Goal: Book appointment/travel/reservation

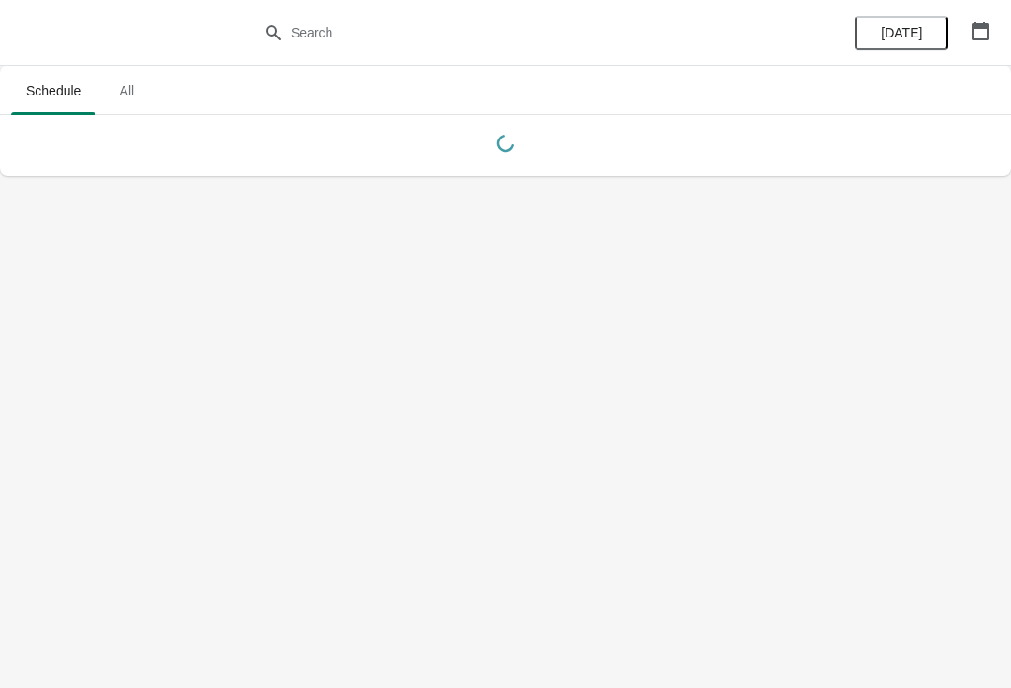
click at [969, 36] on button "button" at bounding box center [981, 31] width 34 height 34
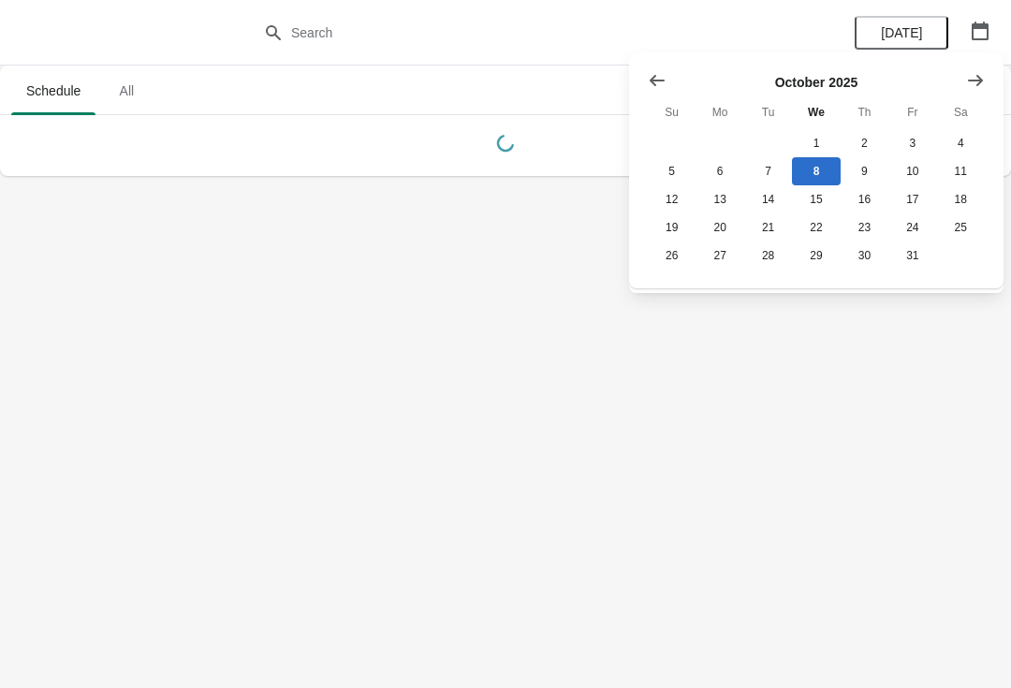
click at [964, 79] on button "Show next month, November 2025" at bounding box center [976, 81] width 34 height 34
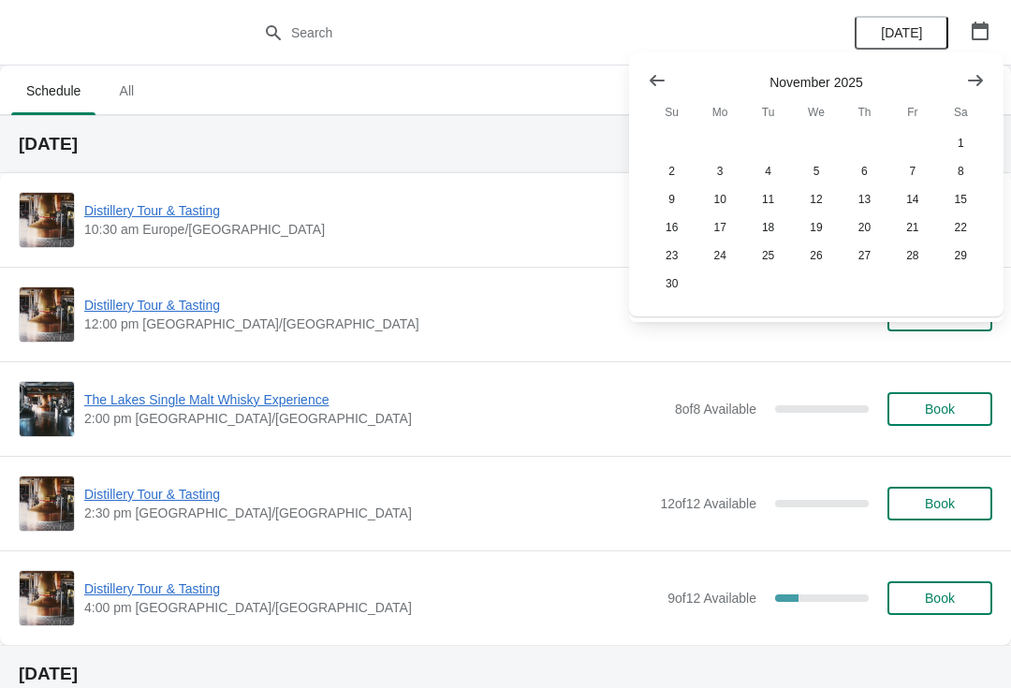
click at [973, 84] on icon "Show next month, December 2025" at bounding box center [976, 80] width 19 height 19
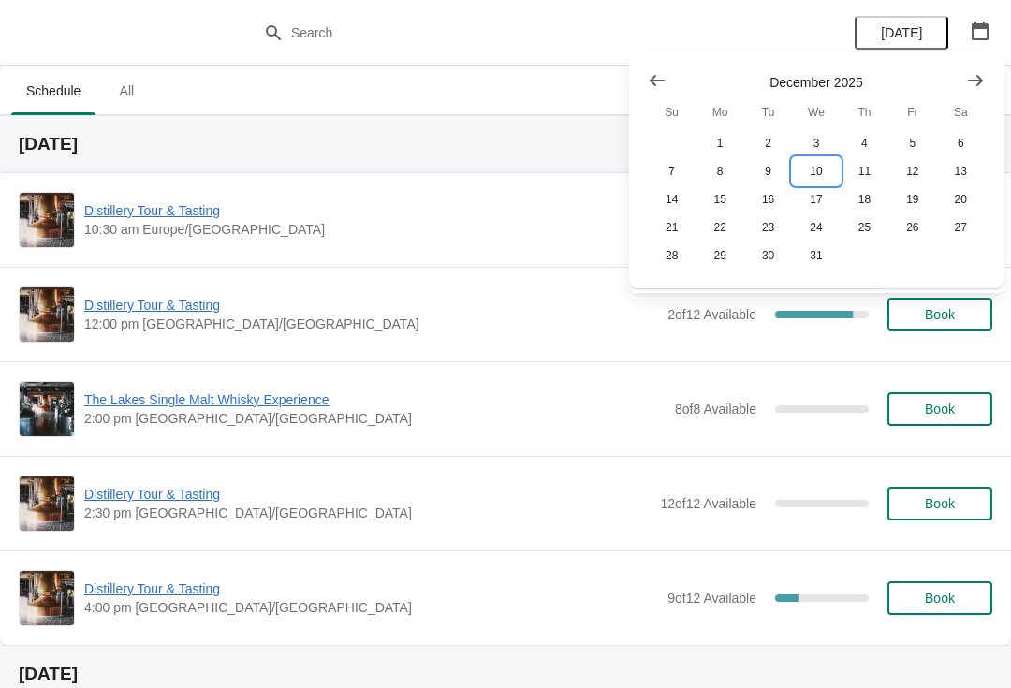
click at [815, 170] on button "10" at bounding box center [816, 171] width 48 height 28
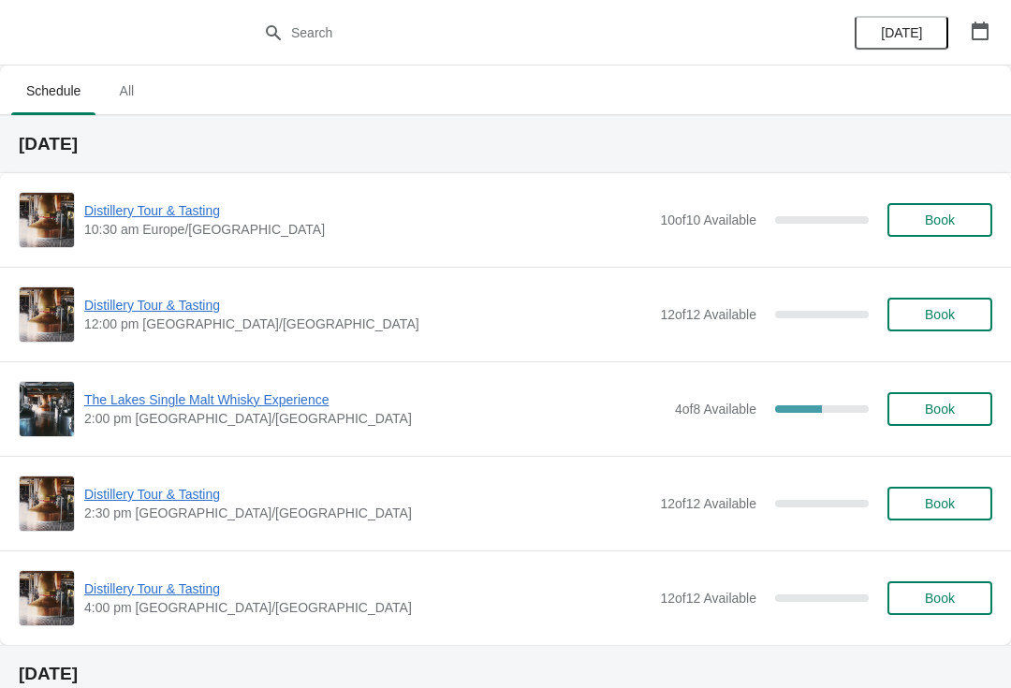
click at [194, 306] on span "Distillery Tour & Tasting" at bounding box center [367, 305] width 567 height 19
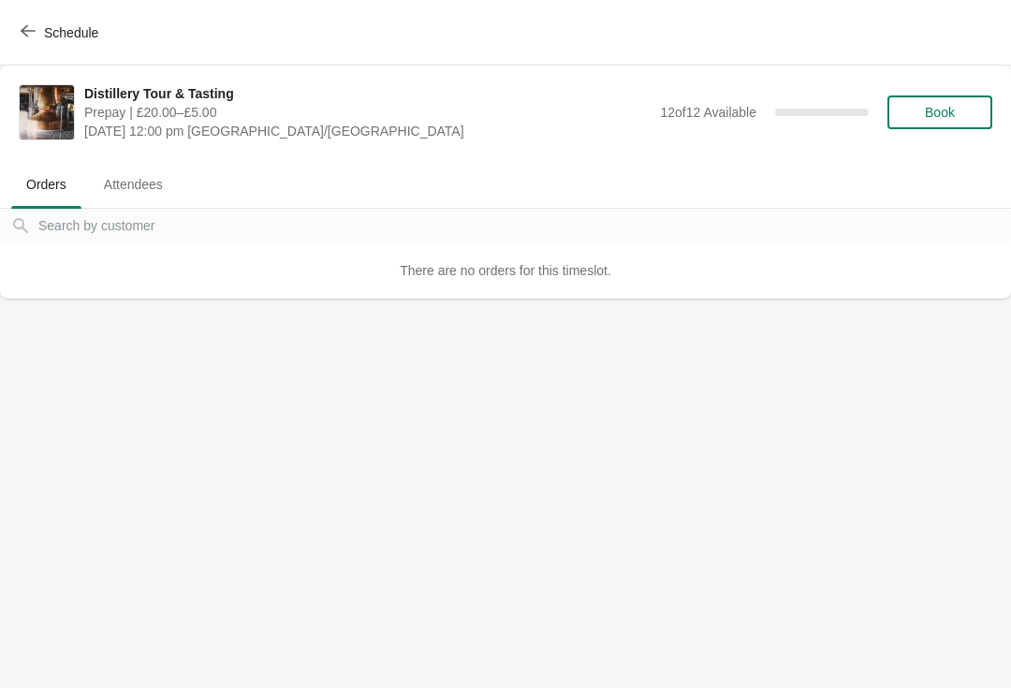
click at [961, 104] on button "Book" at bounding box center [940, 113] width 105 height 34
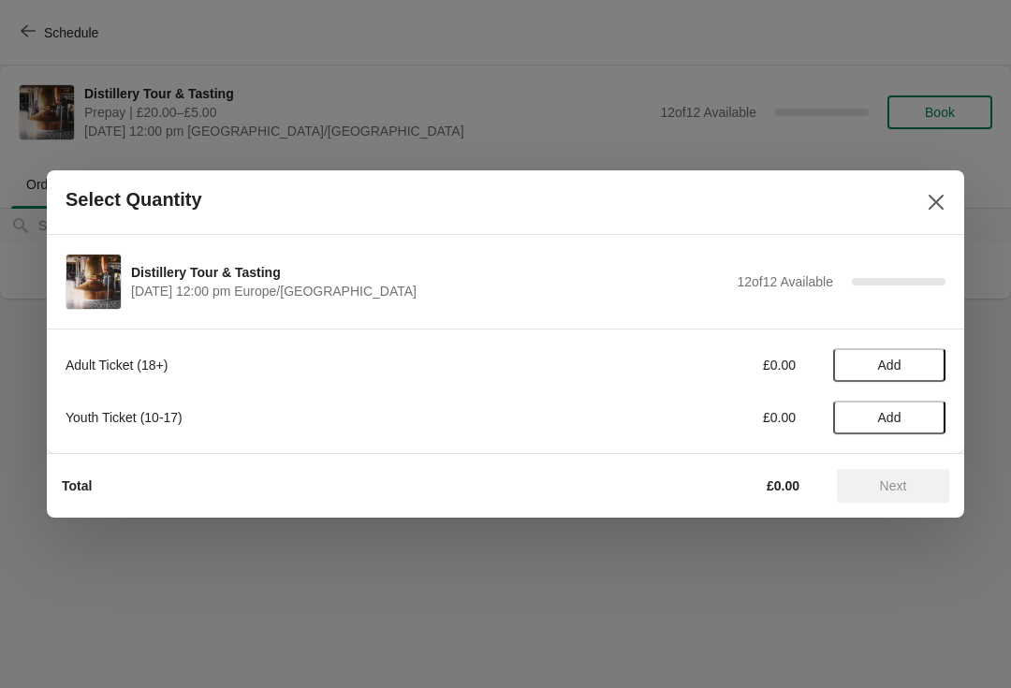
click at [914, 365] on span "Add" at bounding box center [889, 365] width 79 height 15
click at [919, 361] on icon at bounding box center [922, 366] width 20 height 20
click at [930, 356] on icon at bounding box center [922, 366] width 20 height 20
click at [927, 362] on icon at bounding box center [922, 366] width 20 height 20
click at [925, 364] on icon at bounding box center [922, 366] width 20 height 20
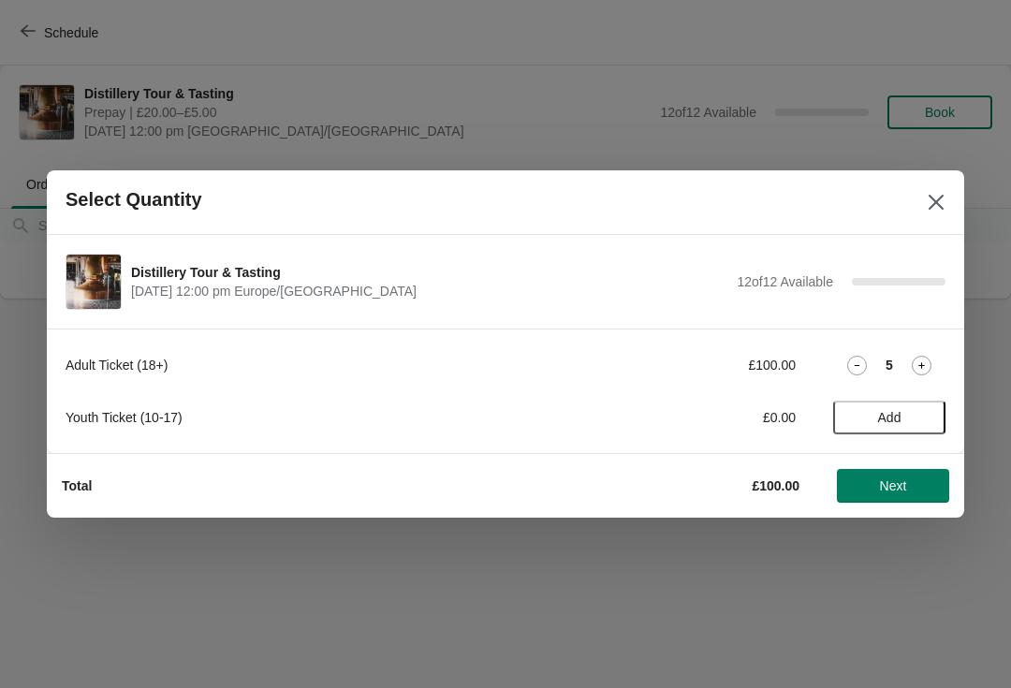
click at [926, 365] on icon at bounding box center [922, 366] width 20 height 20
click at [922, 362] on icon at bounding box center [922, 366] width 20 height 20
click at [921, 362] on icon at bounding box center [922, 366] width 20 height 20
click at [923, 363] on icon at bounding box center [922, 366] width 20 height 20
click at [923, 362] on icon at bounding box center [922, 366] width 20 height 20
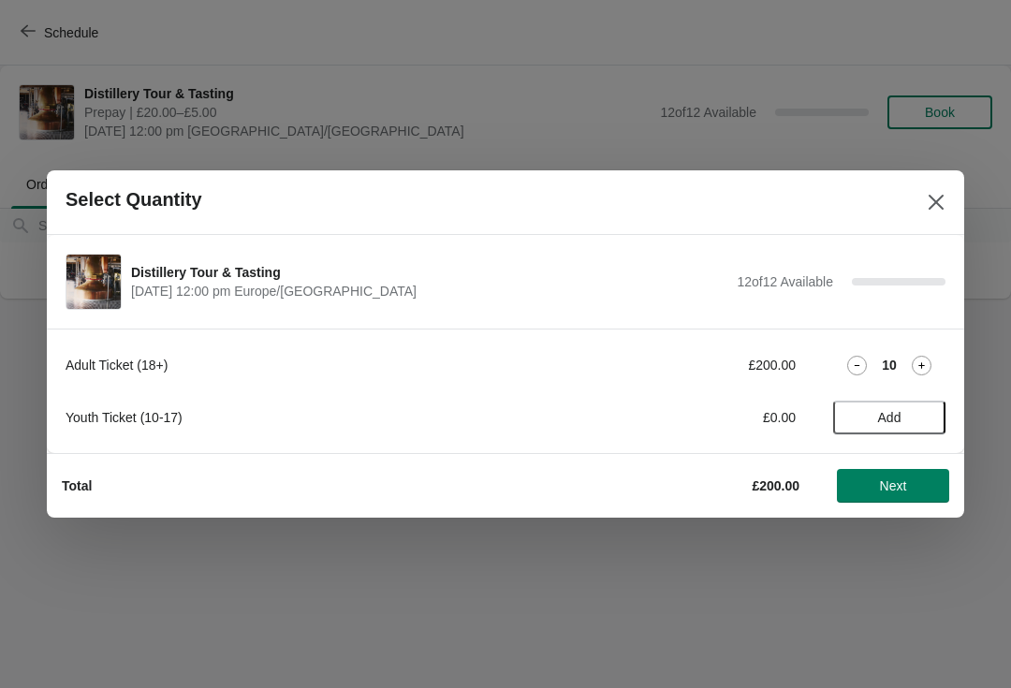
click at [923, 362] on icon at bounding box center [922, 366] width 20 height 20
click at [924, 363] on icon at bounding box center [922, 366] width 20 height 20
click at [914, 485] on span "Next" at bounding box center [893, 486] width 82 height 15
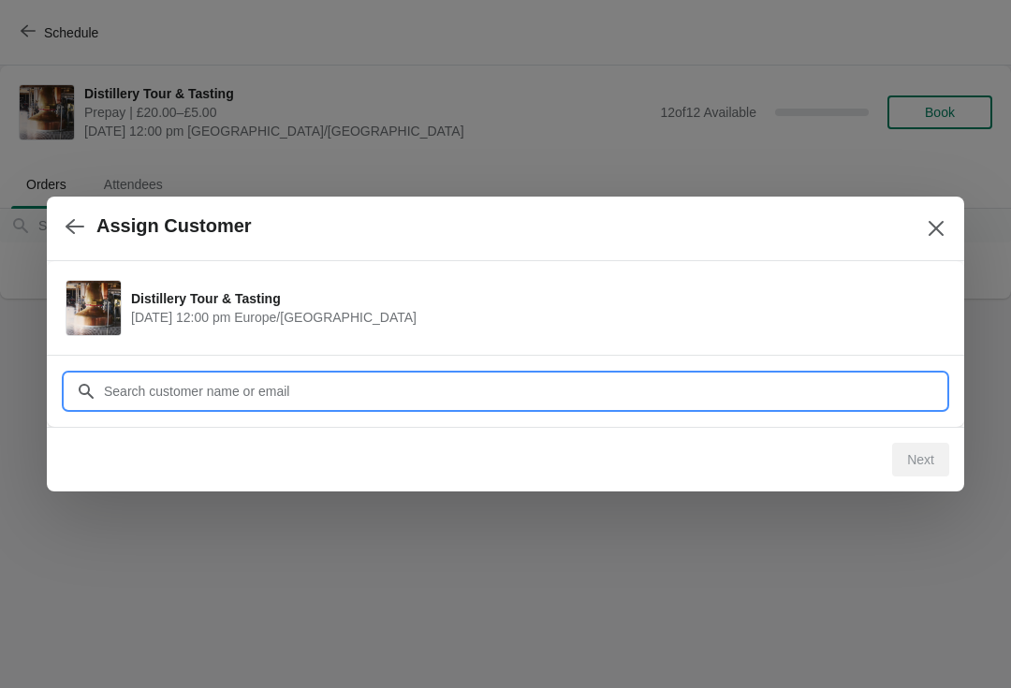
click at [608, 379] on input "Customer" at bounding box center [524, 392] width 843 height 34
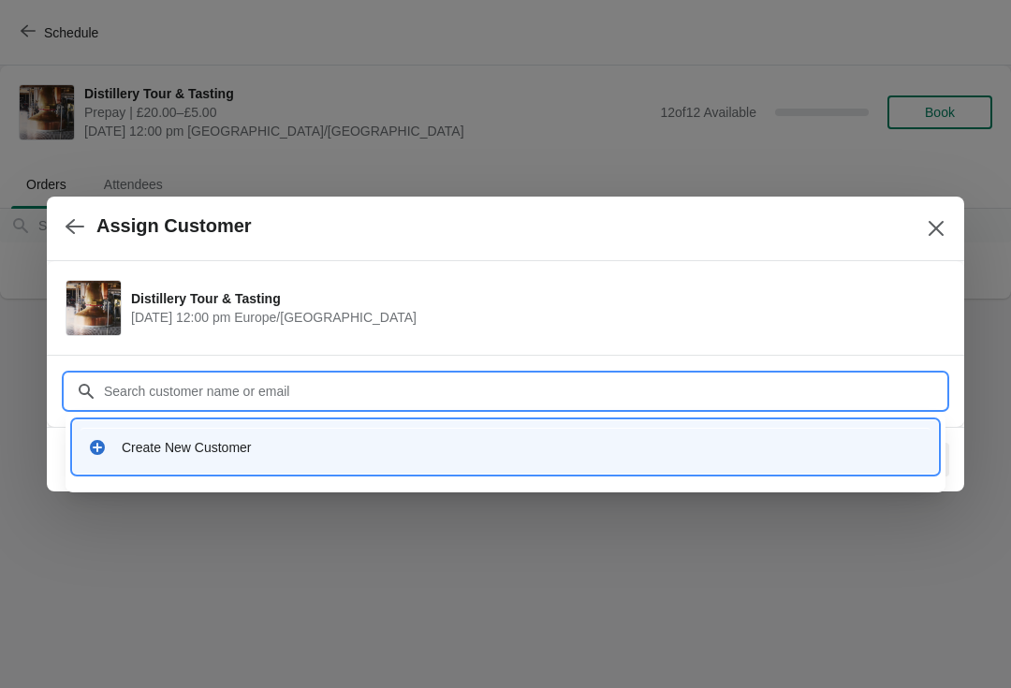
click at [507, 441] on div "Create New Customer" at bounding box center [523, 447] width 802 height 19
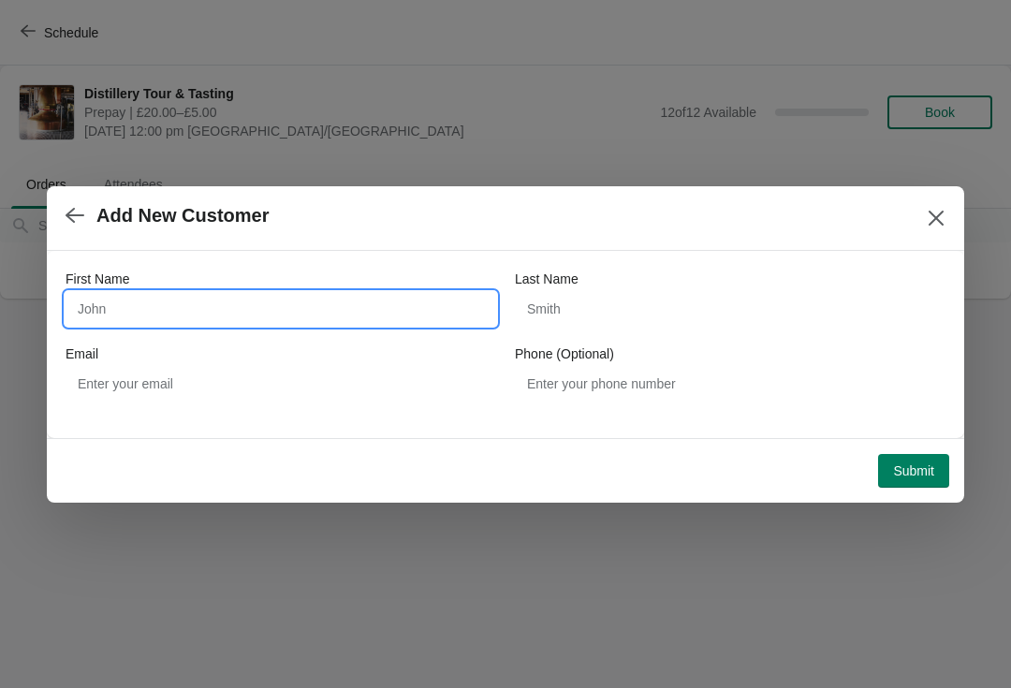
click at [121, 303] on input "First Name" at bounding box center [281, 309] width 431 height 34
type input "[PERSON_NAME]"
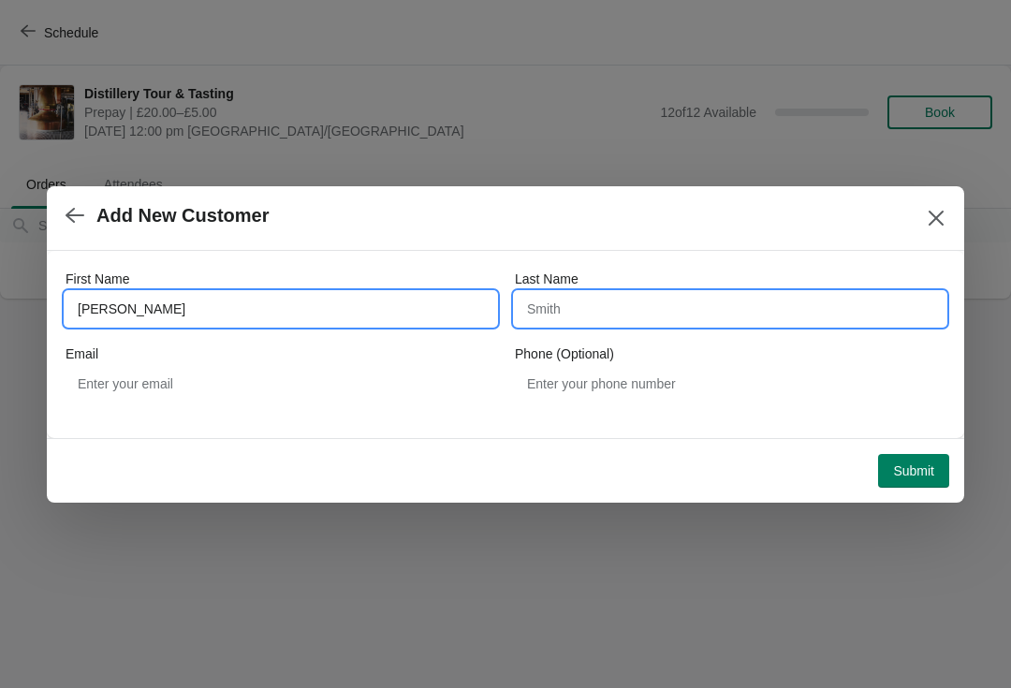
click at [642, 317] on input "Last Name" at bounding box center [730, 309] width 431 height 34
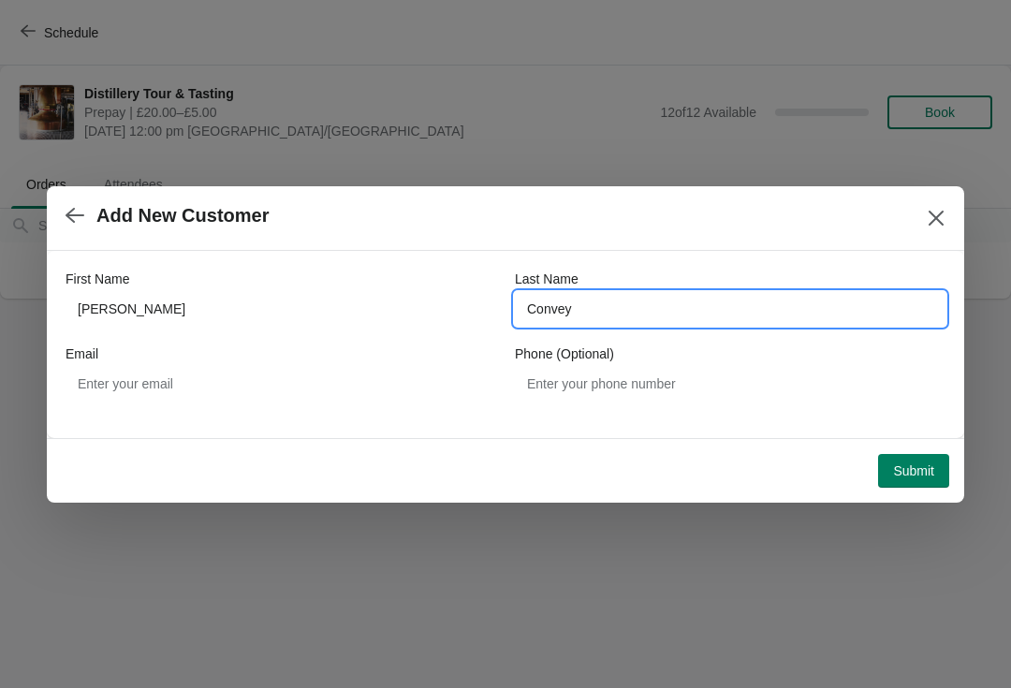
type input "Convey"
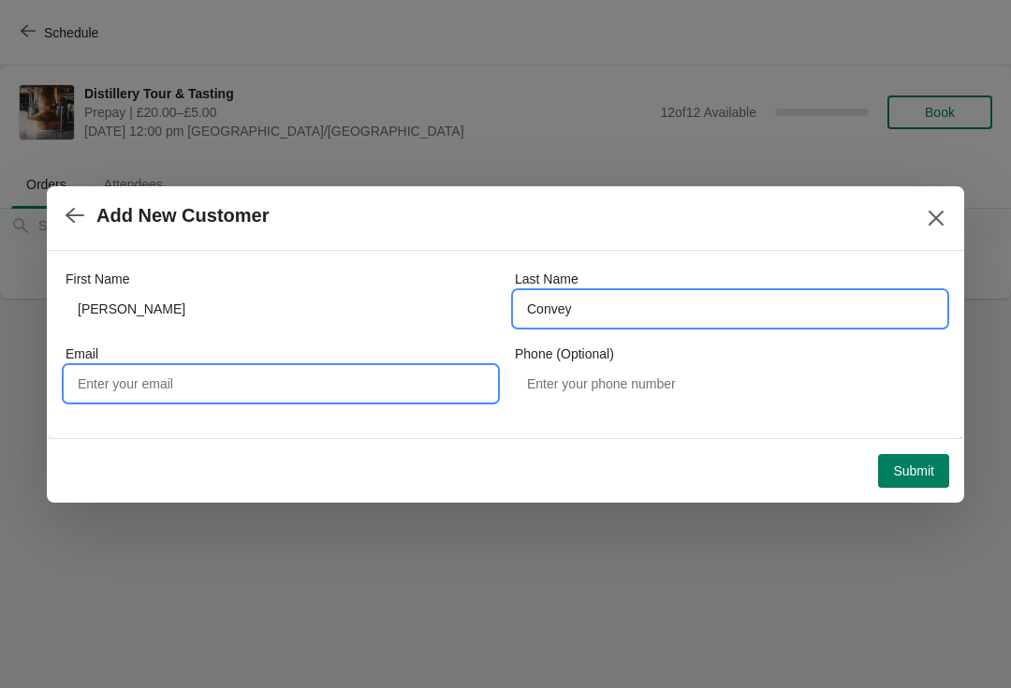
click at [129, 380] on input "Email" at bounding box center [281, 384] width 431 height 34
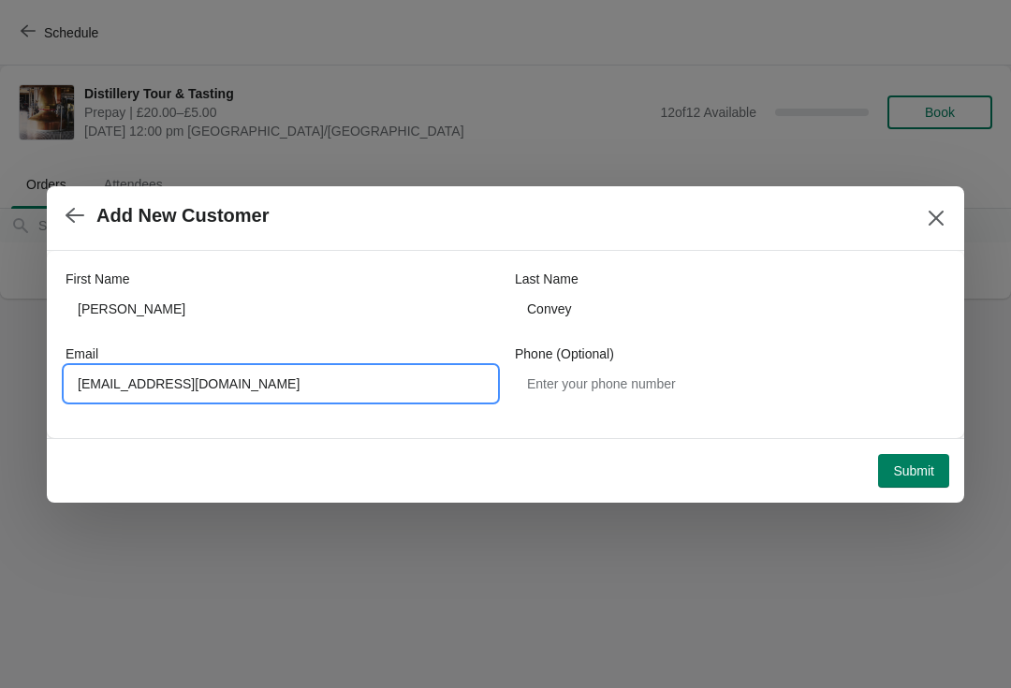
type input "[EMAIL_ADDRESS][DOMAIN_NAME]"
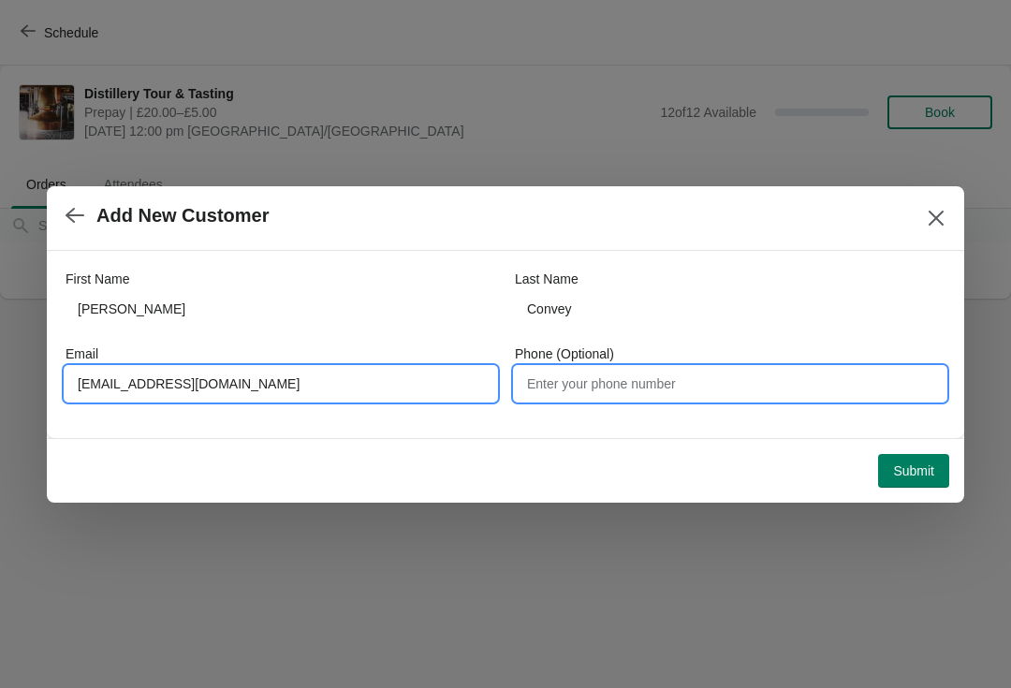
click at [620, 380] on input "Phone (Optional)" at bounding box center [730, 384] width 431 height 34
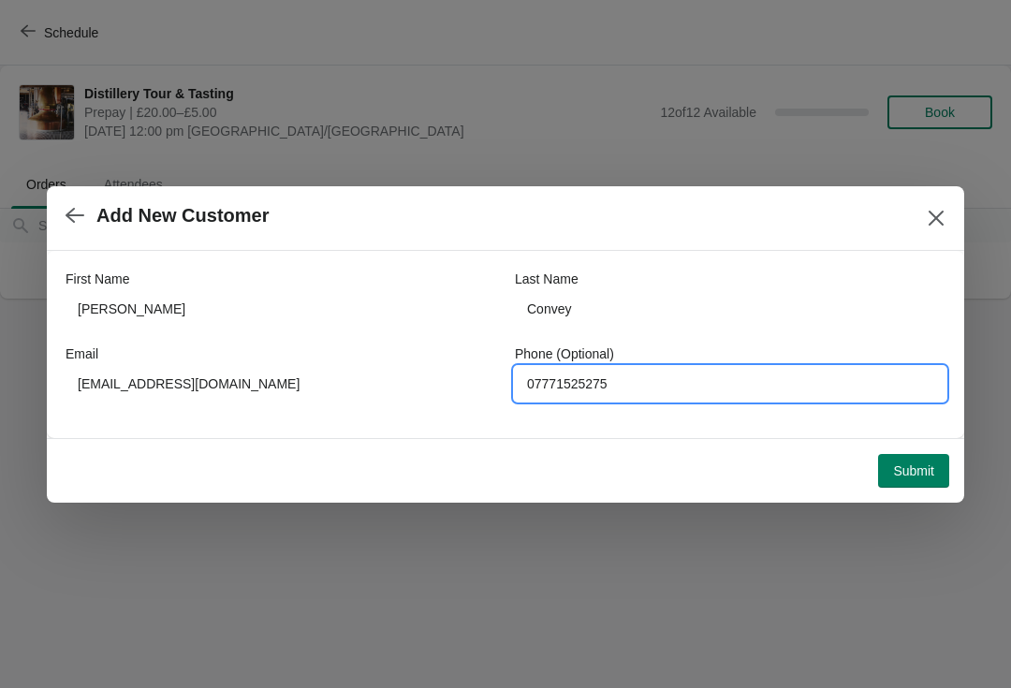
type input "07771525275"
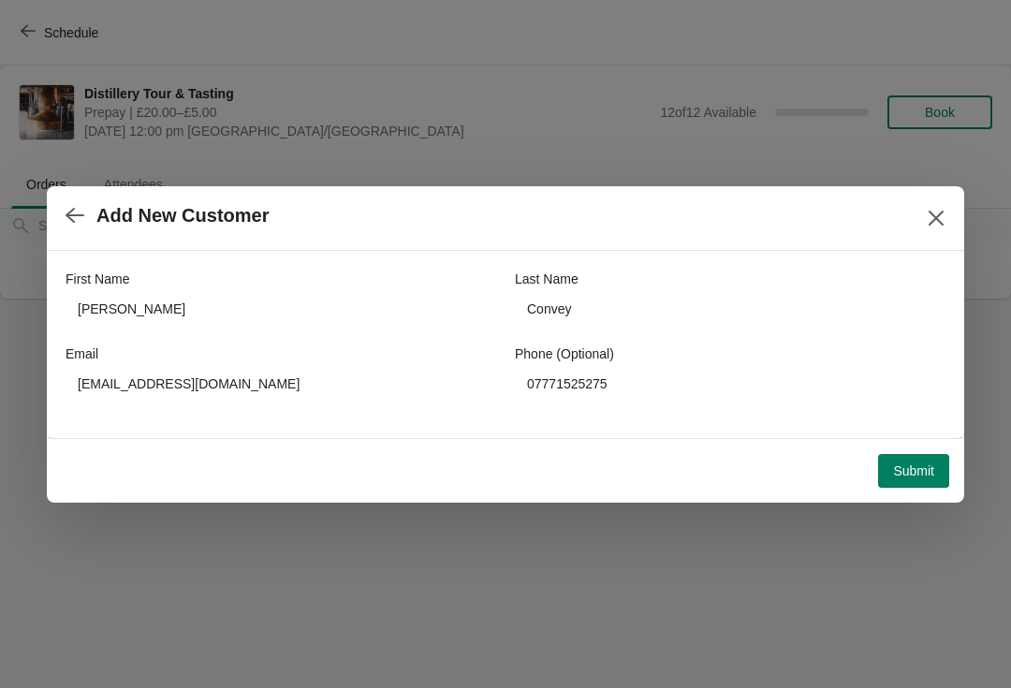
click at [908, 481] on button "Submit" at bounding box center [913, 471] width 71 height 34
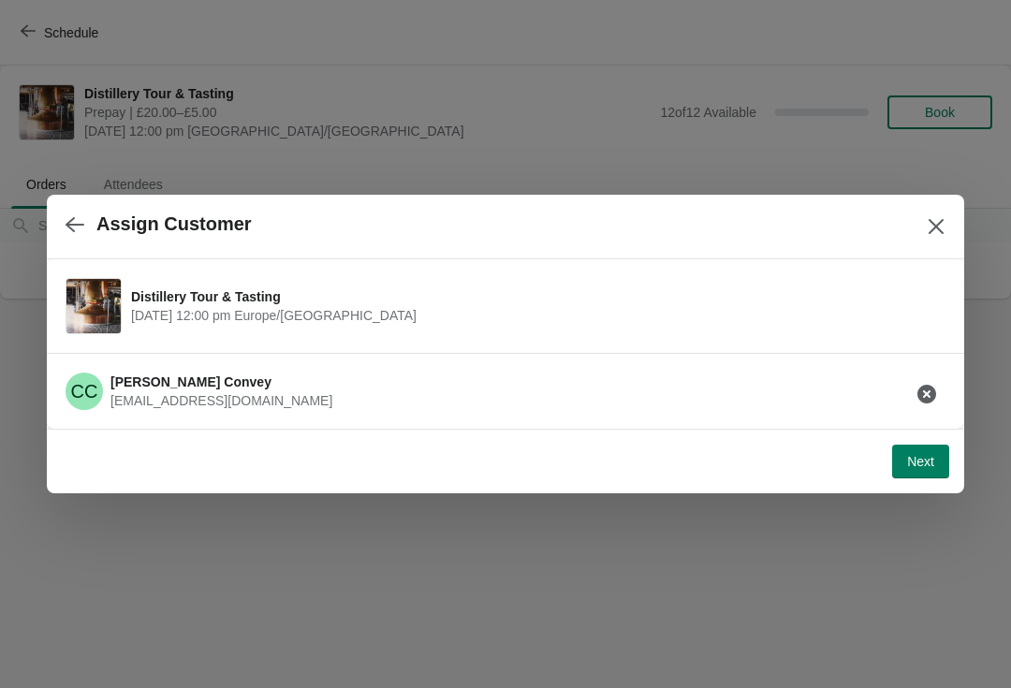
click at [925, 462] on span "Next" at bounding box center [921, 461] width 27 height 15
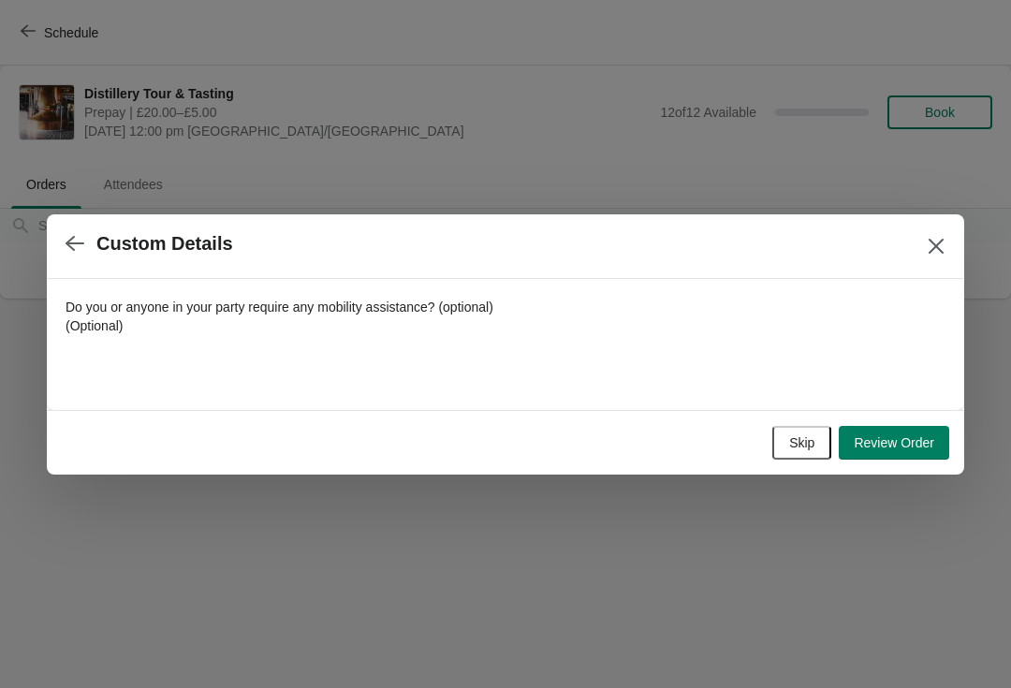
click at [901, 458] on button "Review Order" at bounding box center [894, 443] width 111 height 34
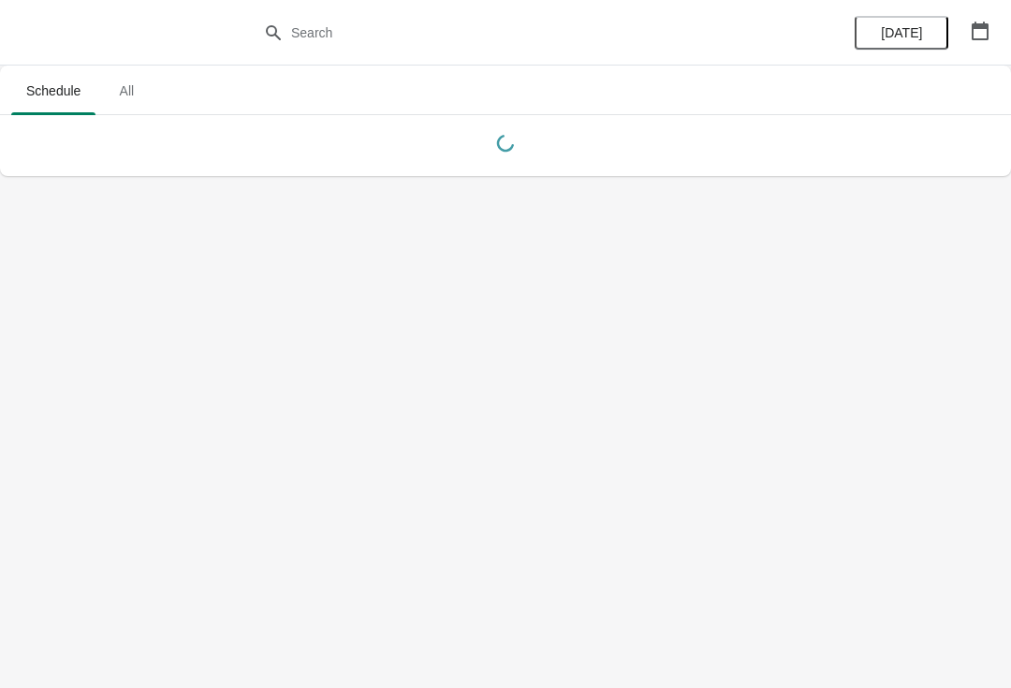
click at [985, 27] on icon "button" at bounding box center [980, 31] width 17 height 19
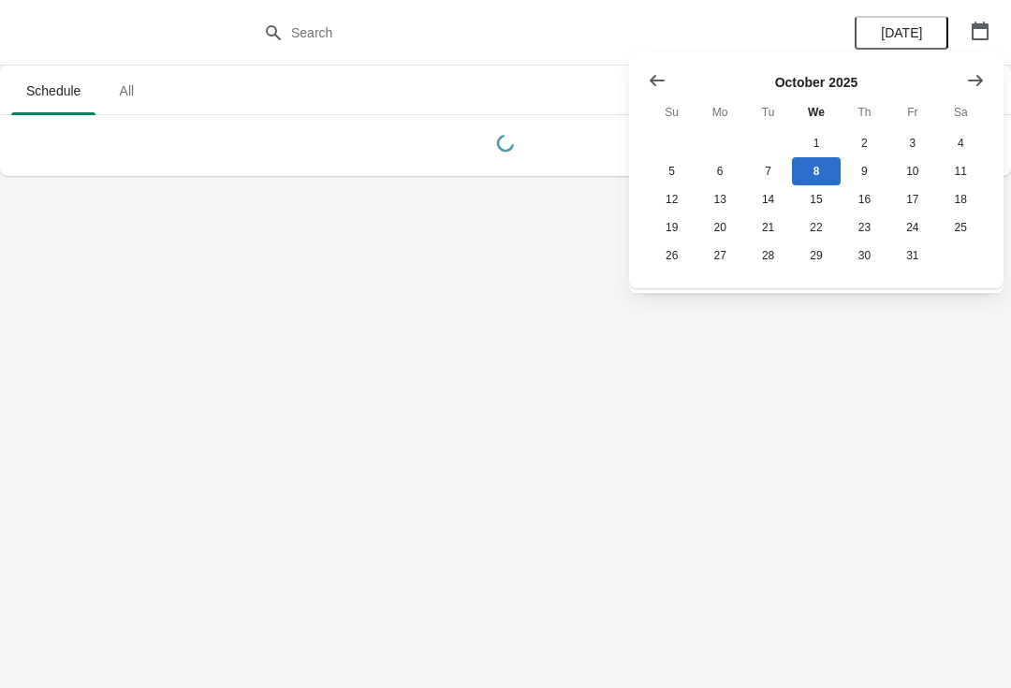
click at [976, 75] on icon "Show next month, November 2025" at bounding box center [976, 80] width 19 height 19
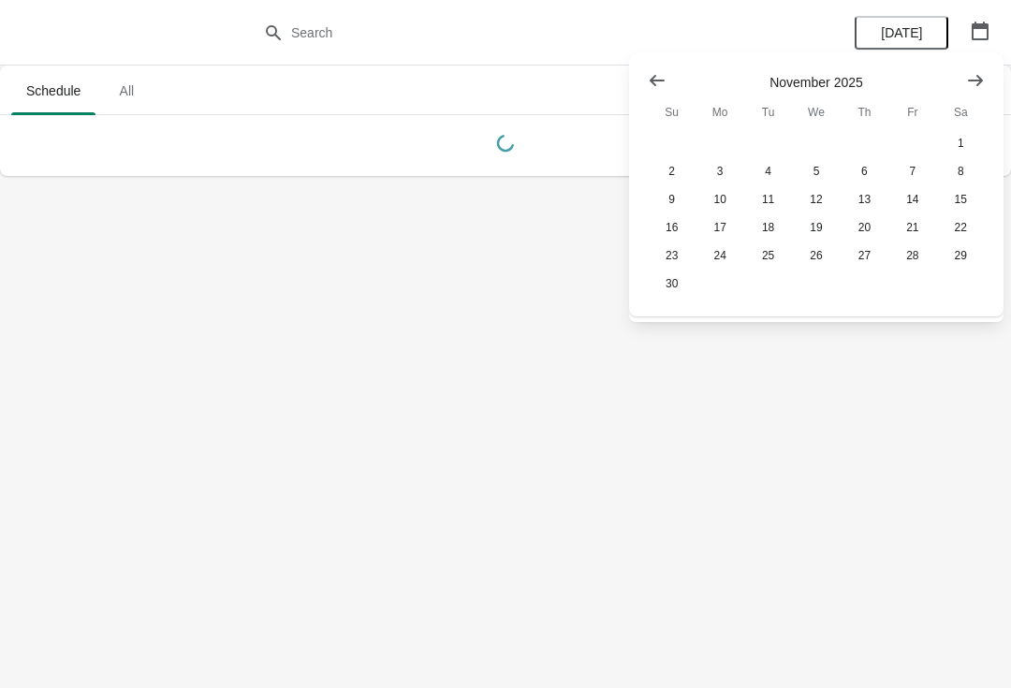
click at [971, 78] on icon "Show next month, December 2025" at bounding box center [976, 80] width 19 height 19
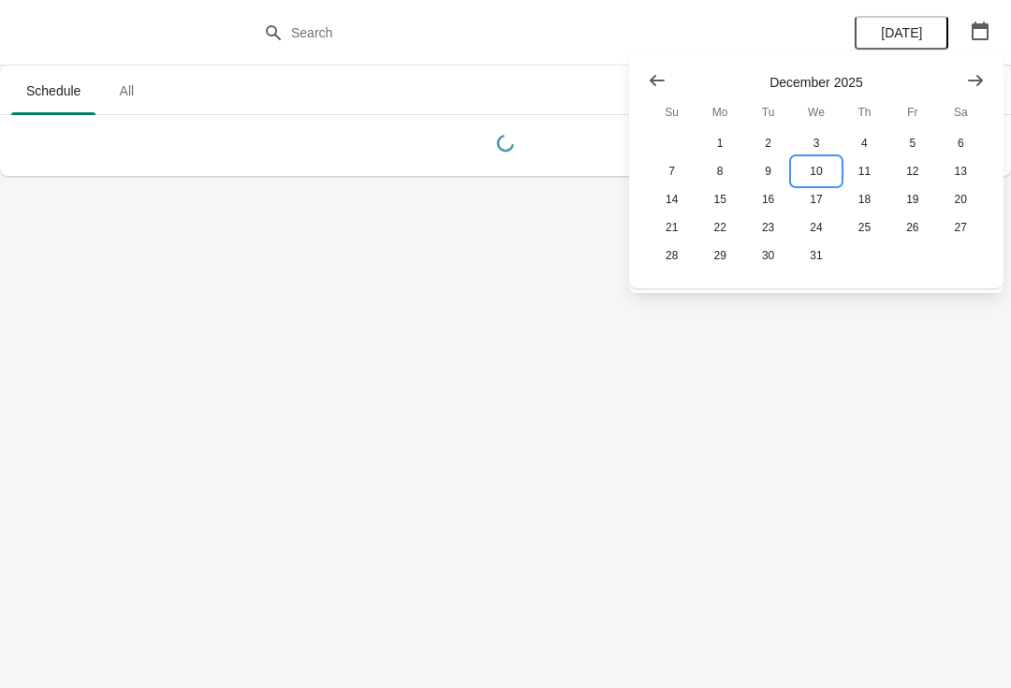
click at [818, 173] on button "10" at bounding box center [816, 171] width 48 height 28
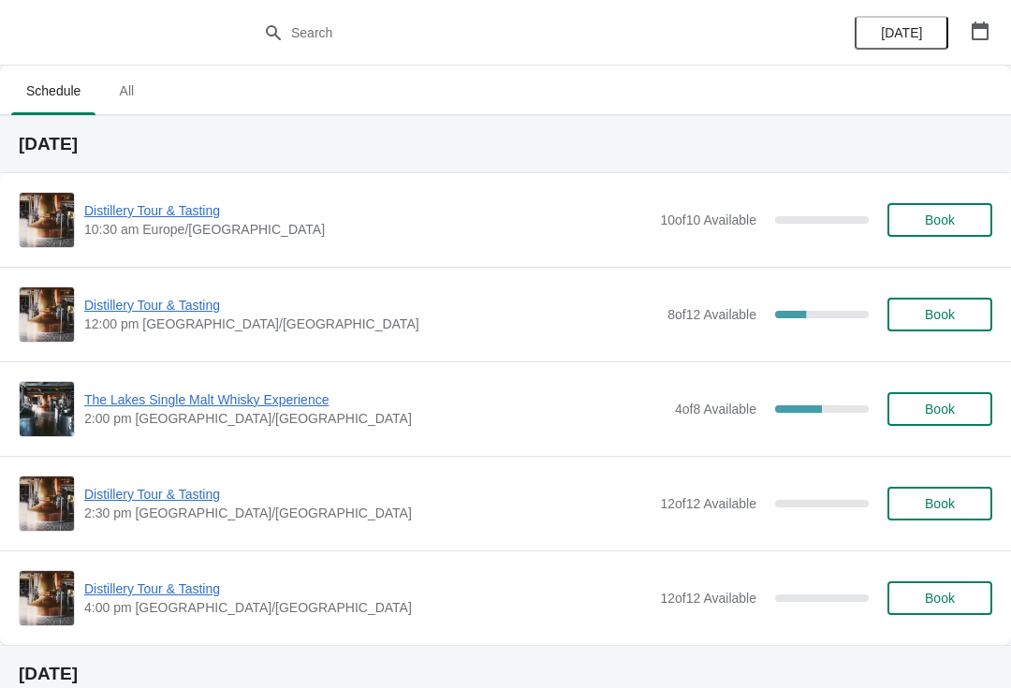
click at [210, 305] on span "Distillery Tour & Tasting" at bounding box center [371, 305] width 574 height 19
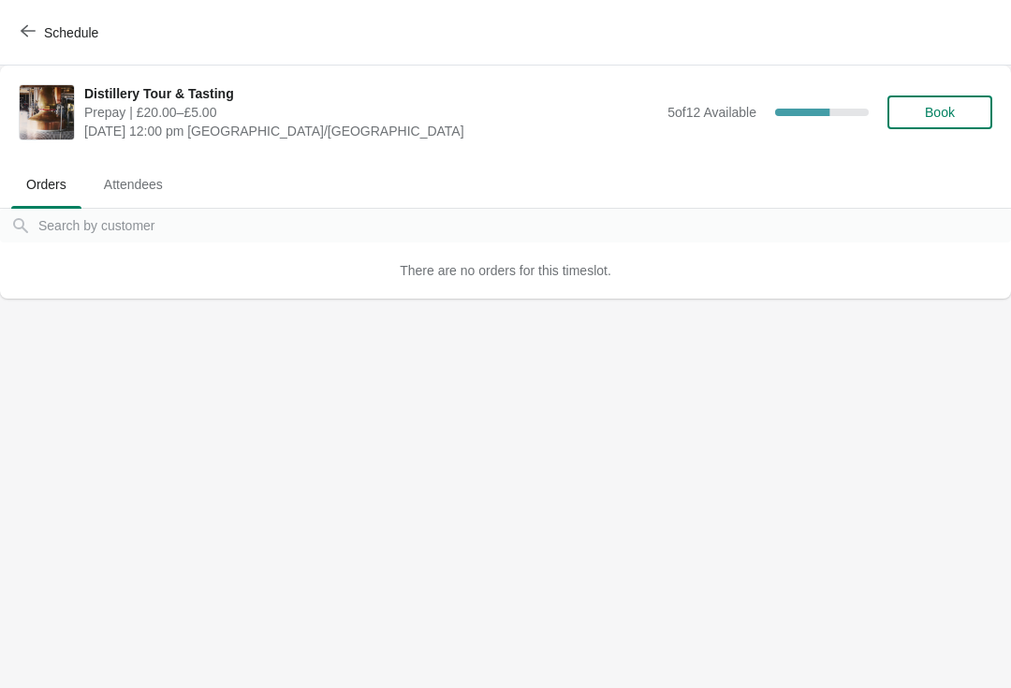
click at [125, 182] on span "Attendees" at bounding box center [133, 185] width 89 height 34
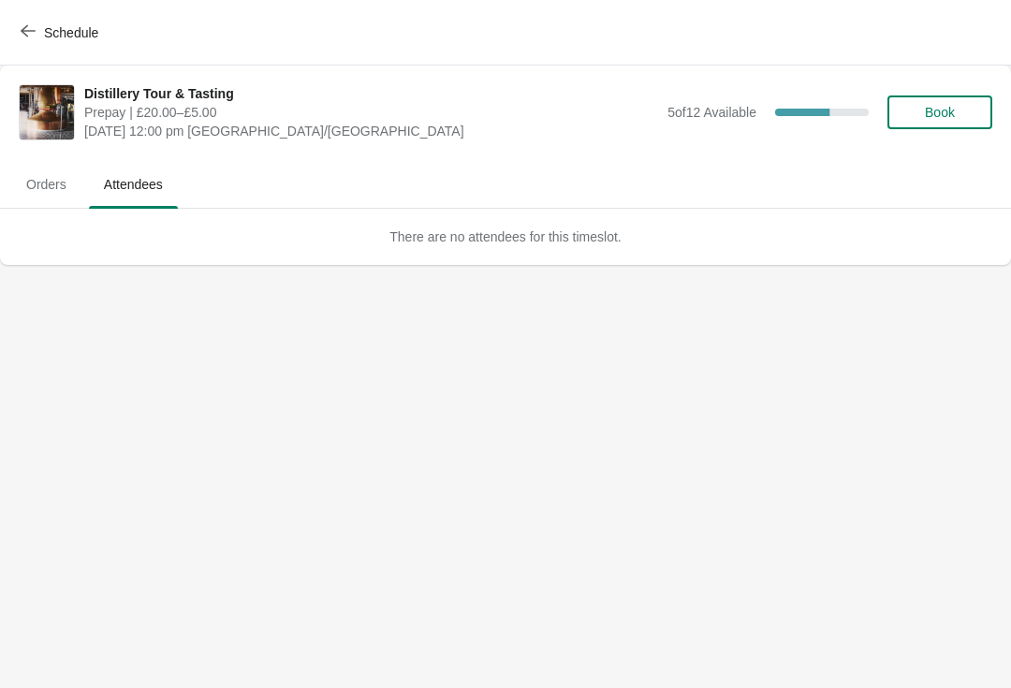
click at [47, 183] on span "Orders" at bounding box center [46, 185] width 70 height 34
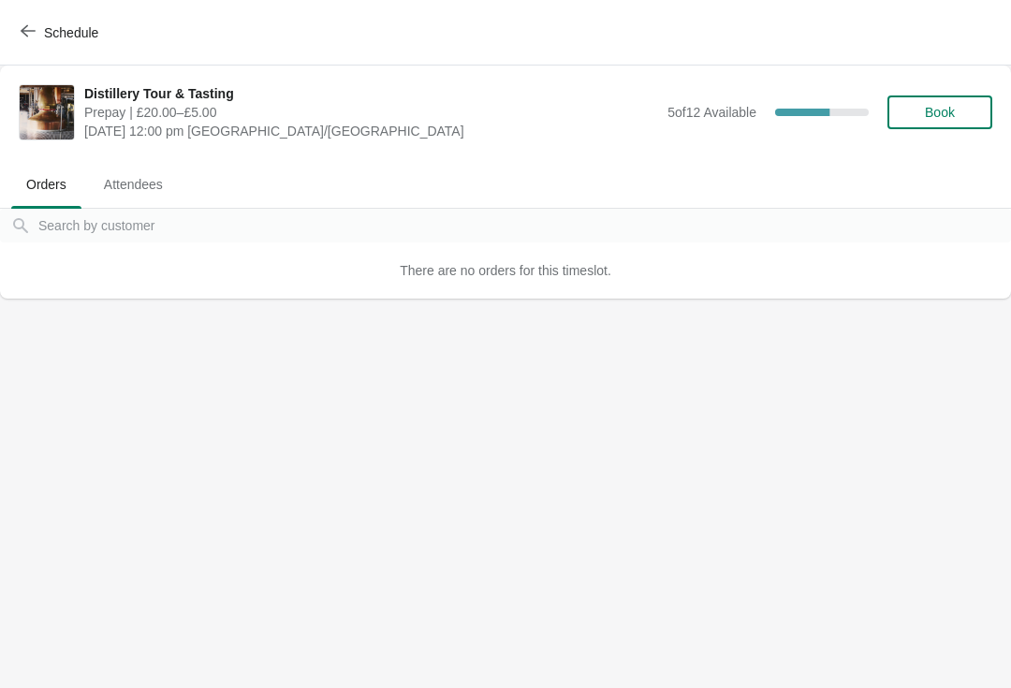
click at [37, 32] on span "Schedule" at bounding box center [61, 32] width 74 height 18
